Goal: Transaction & Acquisition: Book appointment/travel/reservation

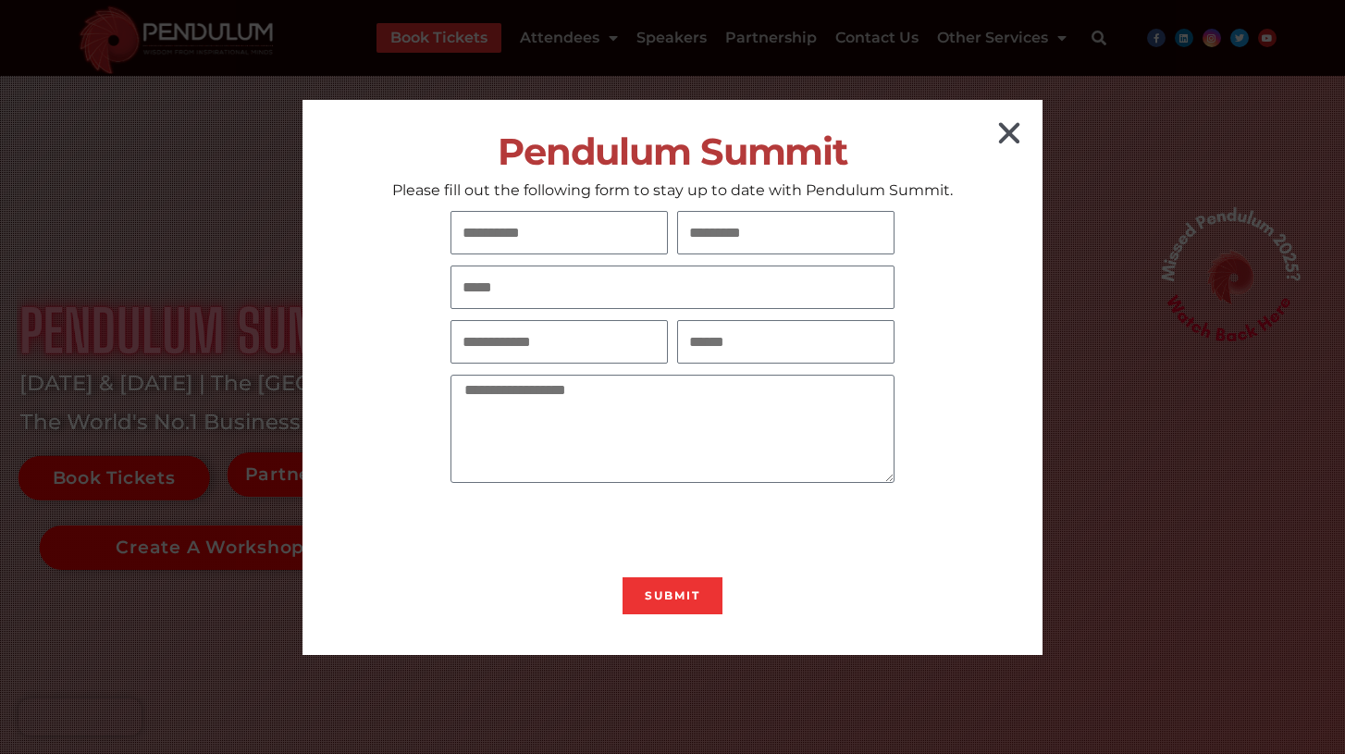
click at [1000, 145] on icon "Close" at bounding box center [1009, 133] width 30 height 30
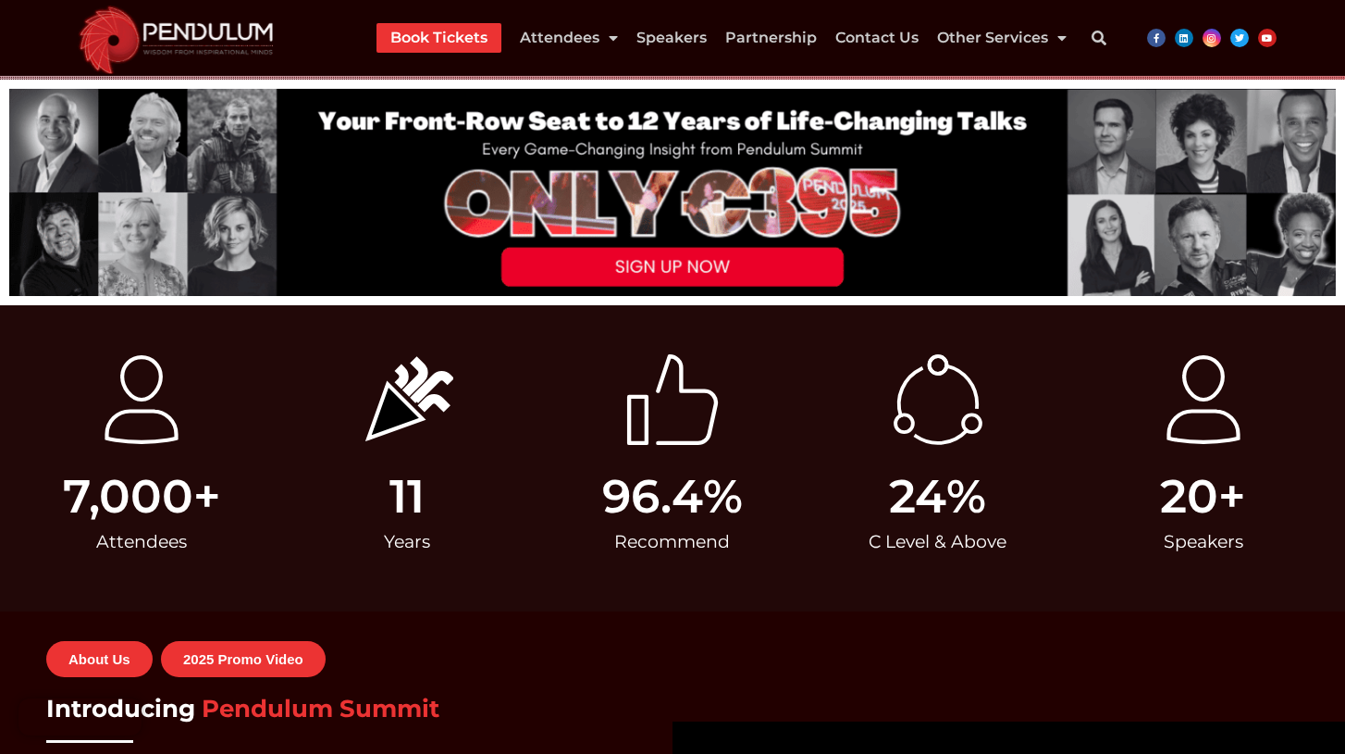
scroll to position [689, 0]
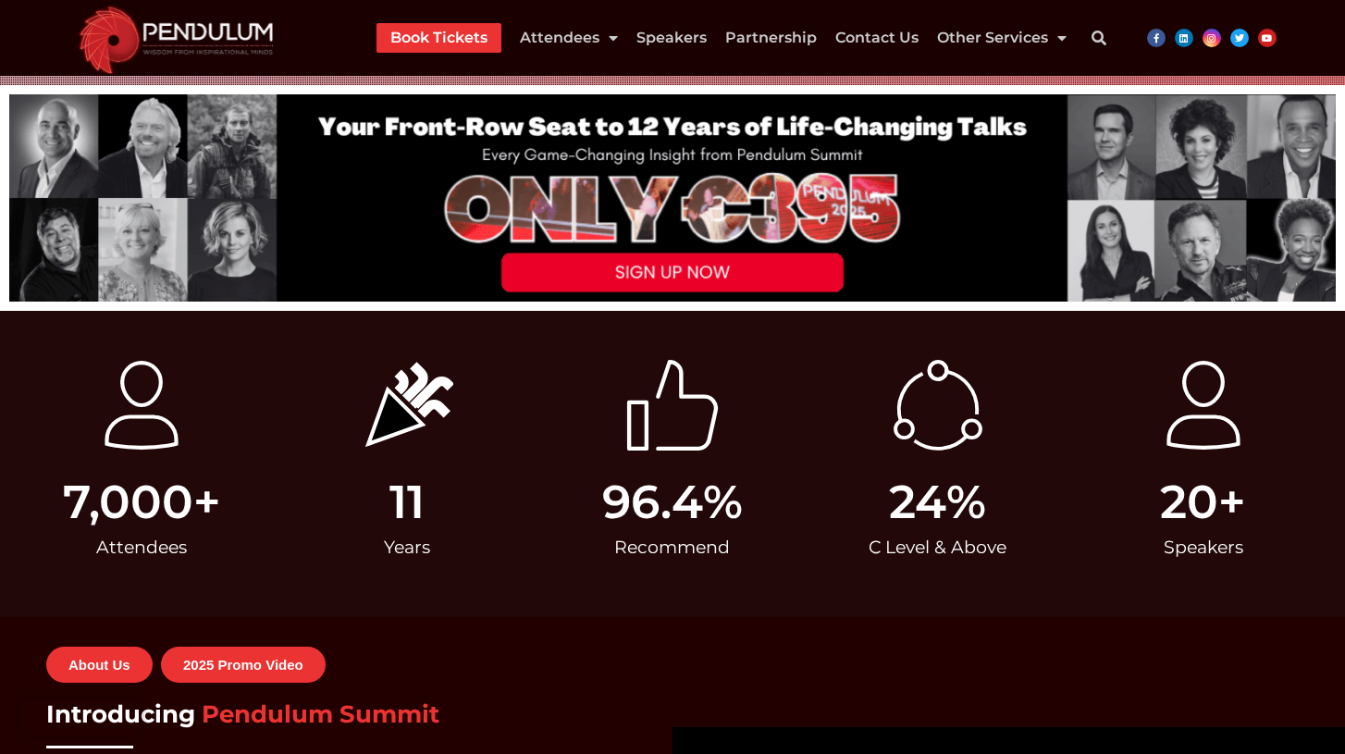
click at [458, 34] on link "Book Tickets" at bounding box center [438, 38] width 97 height 30
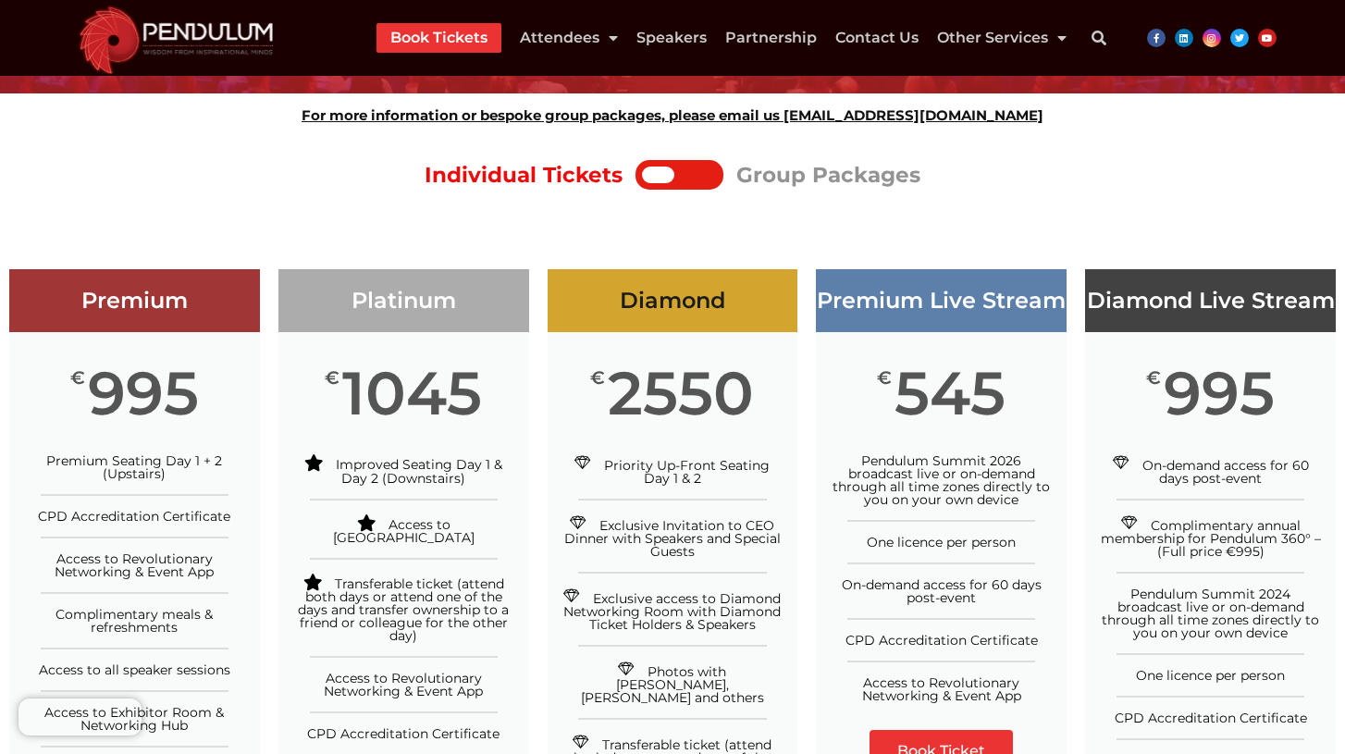
scroll to position [179, 0]
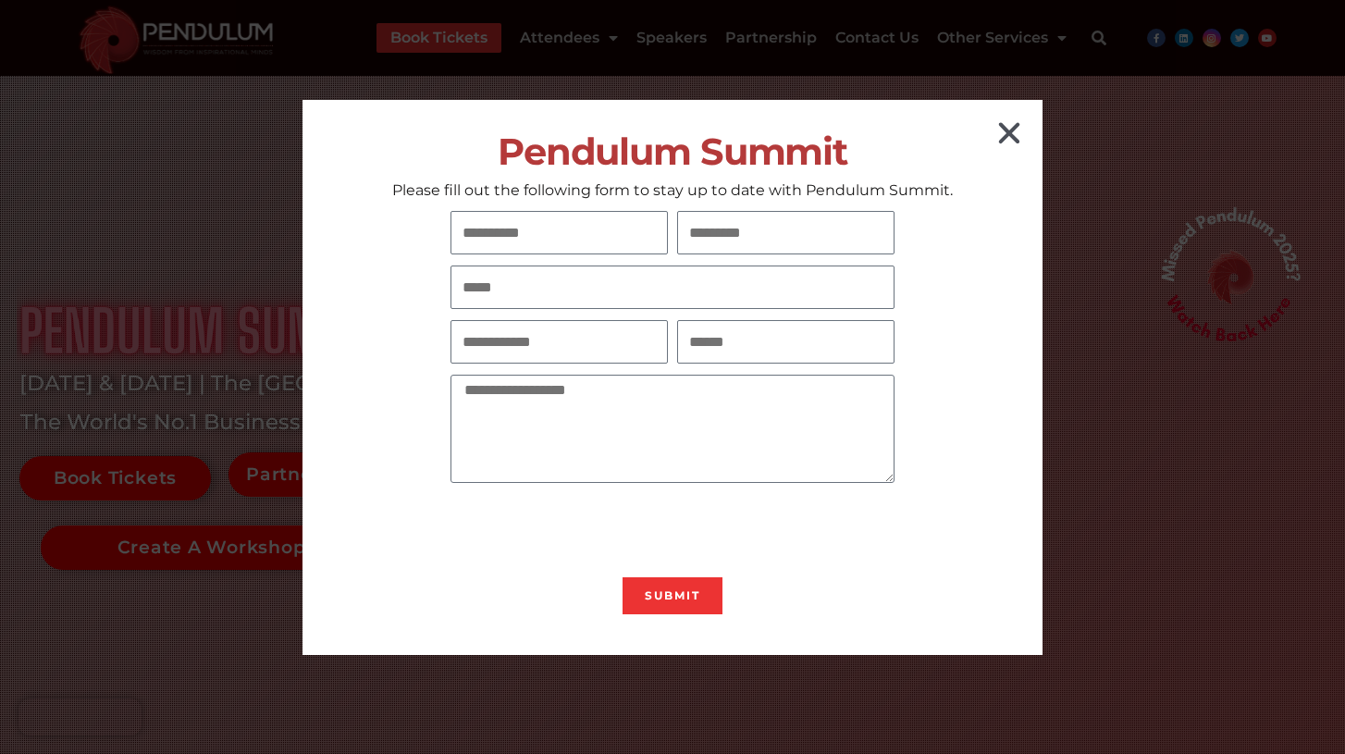
click at [1019, 137] on icon "Close" at bounding box center [1009, 133] width 30 height 30
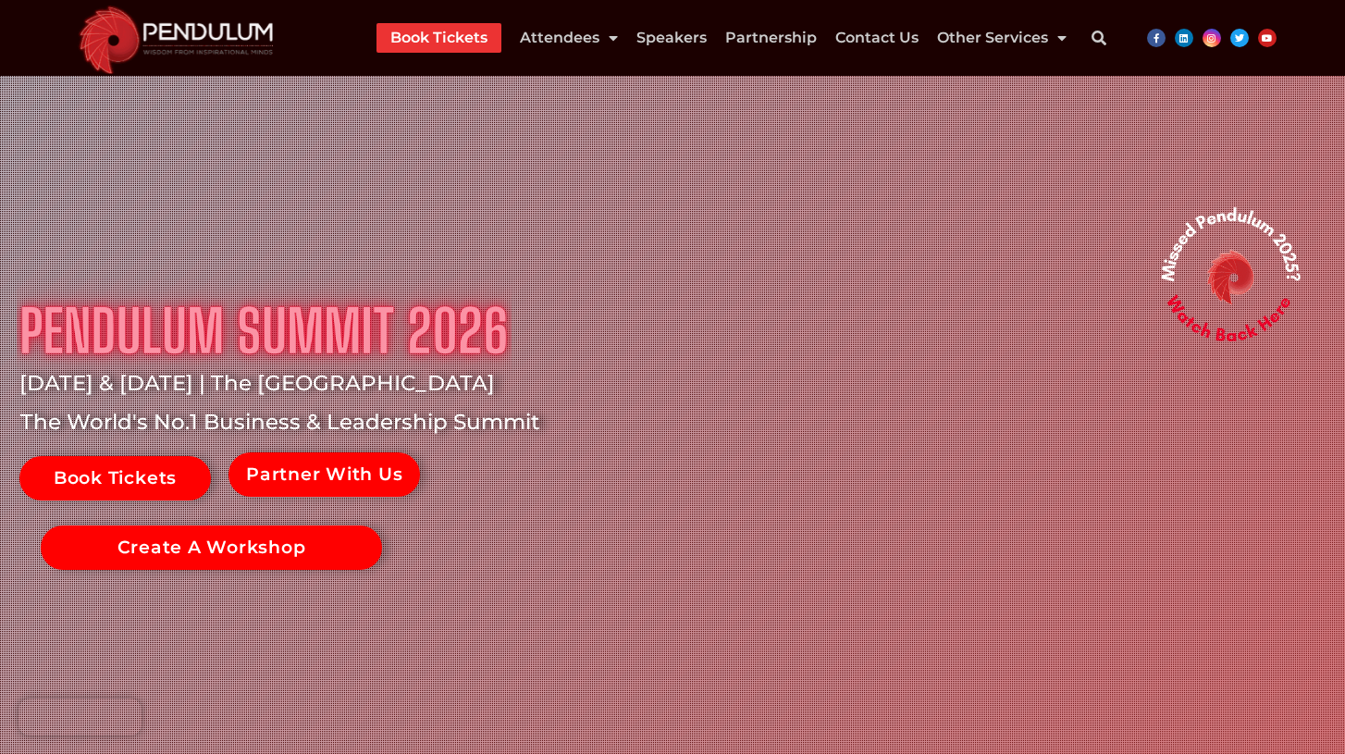
click at [445, 36] on link "Book Tickets" at bounding box center [438, 38] width 97 height 30
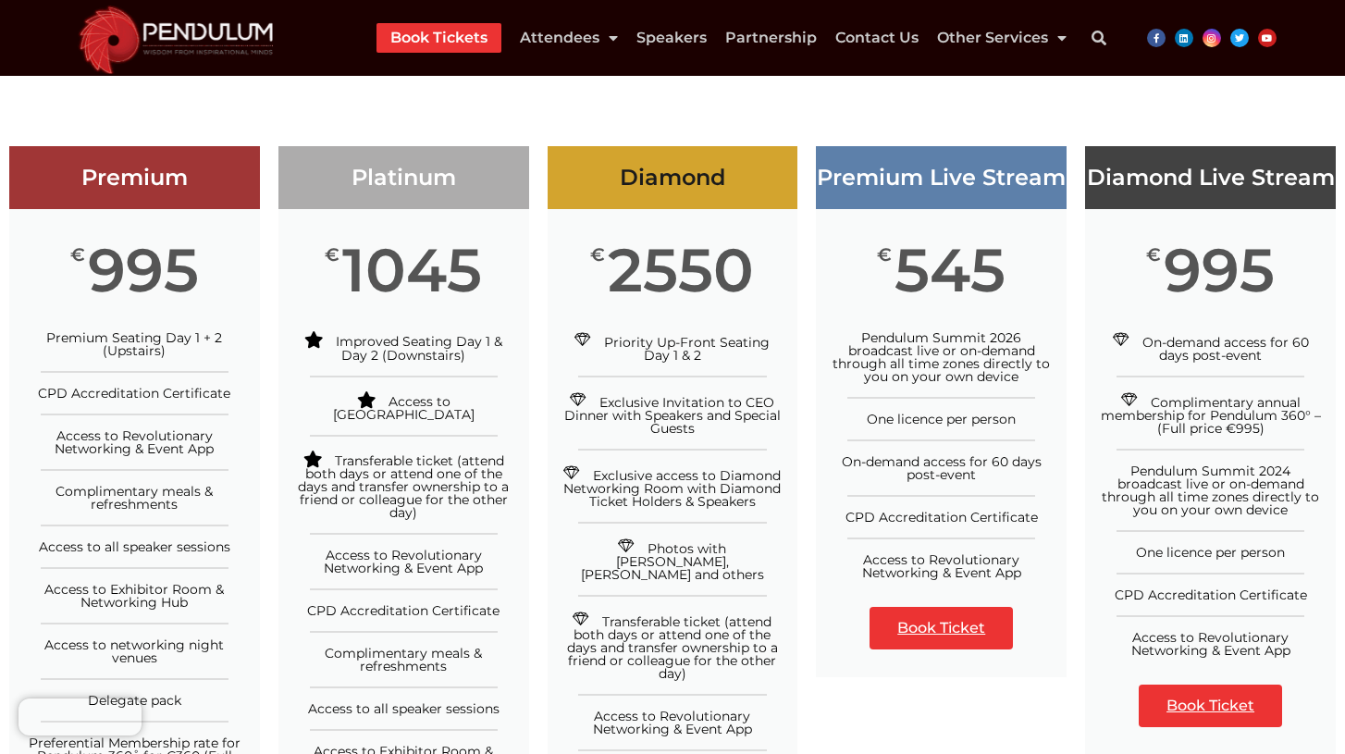
scroll to position [302, 0]
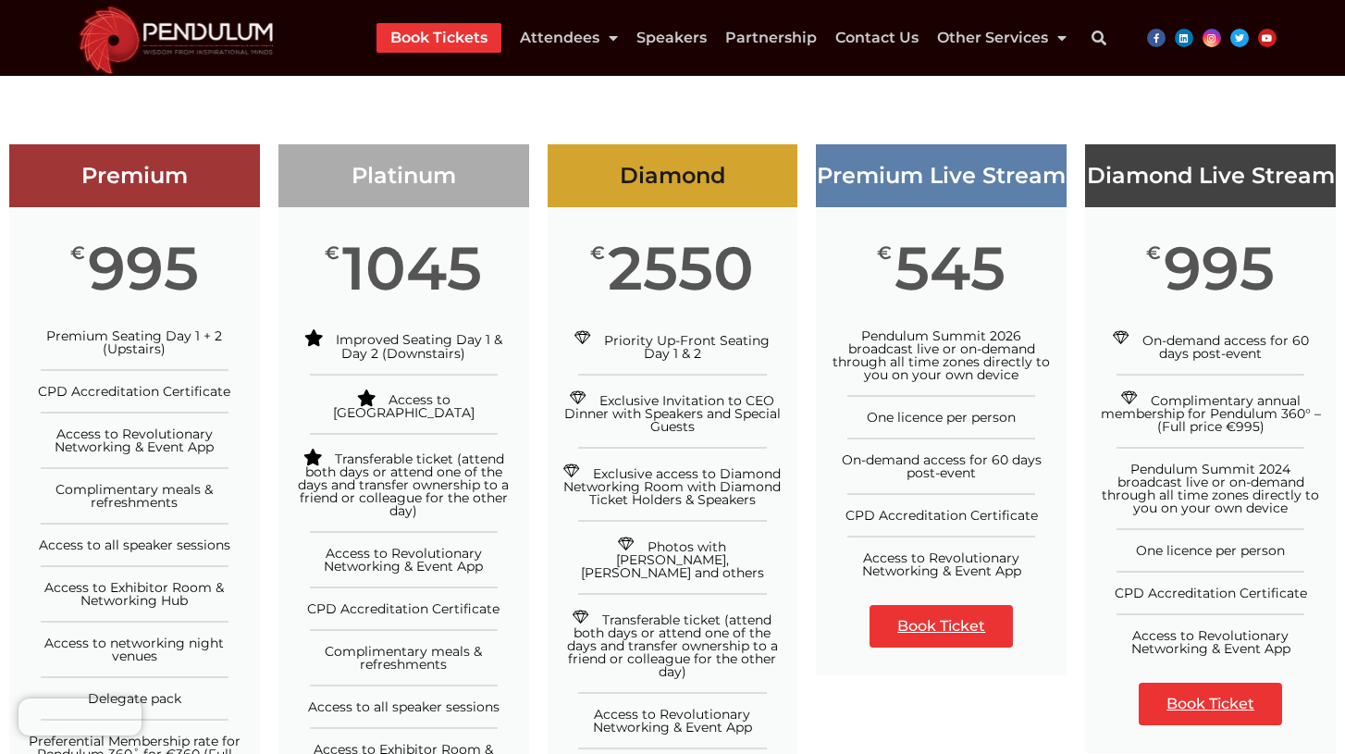
click at [949, 622] on link "Book Ticket" at bounding box center [940, 626] width 143 height 43
